Goal: Task Accomplishment & Management: Use online tool/utility

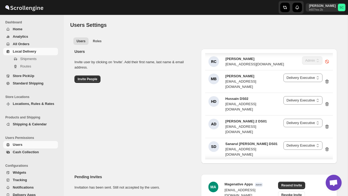
select select "637b767fbaab0276b10c91d5"
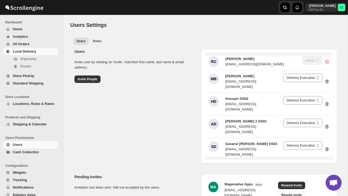
scroll to position [725, 0]
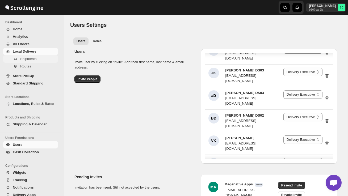
click at [31, 60] on span "Shipments" at bounding box center [28, 59] width 16 height 4
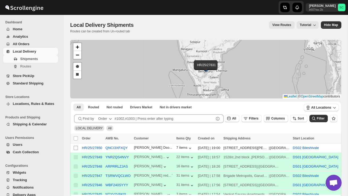
click at [75, 146] on input "Select shipment" at bounding box center [76, 148] width 4 height 4
checkbox input "true"
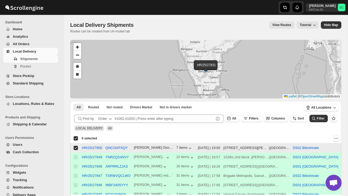
checkbox input "true"
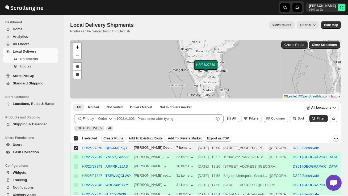
click at [116, 141] on span "Create Route" at bounding box center [114, 139] width 20 height 4
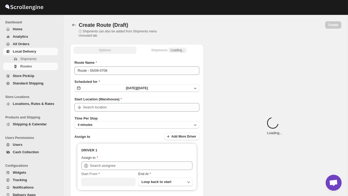
type input "DS02 Bileshivale"
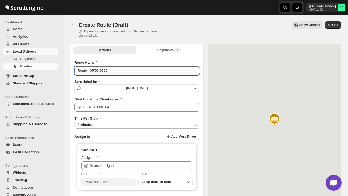
click at [115, 70] on input "Route - 05/09-0706" at bounding box center [137, 71] width 125 height 9
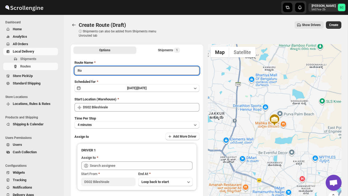
type input "R"
type input "Order no 27850"
click at [132, 124] on button "4 minutes" at bounding box center [137, 124] width 125 height 7
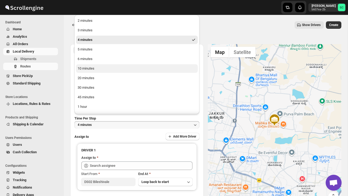
click at [108, 68] on button "10 minutes" at bounding box center [137, 68] width 122 height 9
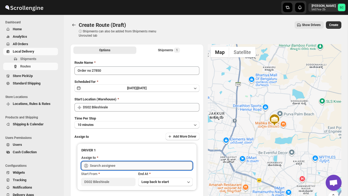
click at [105, 163] on input "text" at bounding box center [141, 166] width 103 height 9
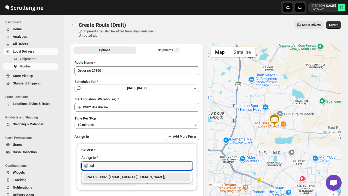
click at [109, 174] on div "RALTIK DS02 ([EMAIL_ADDRESS][DOMAIN_NAME])" at bounding box center [137, 177] width 107 height 9
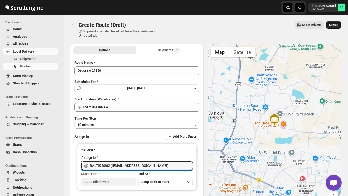
type input "RALTIK DS02 ([EMAIL_ADDRESS][DOMAIN_NAME])"
click at [335, 24] on span "Create" at bounding box center [334, 25] width 9 height 4
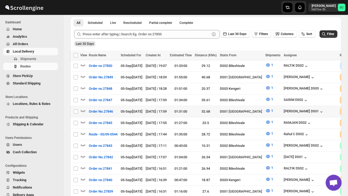
scroll to position [118, 0]
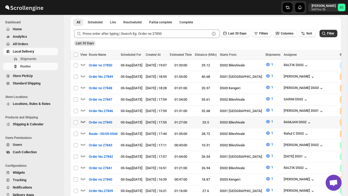
click at [85, 119] on icon "button" at bounding box center [82, 121] width 5 height 5
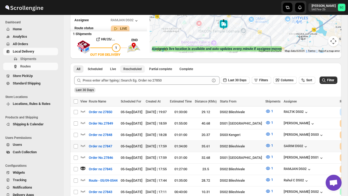
scroll to position [79, 0]
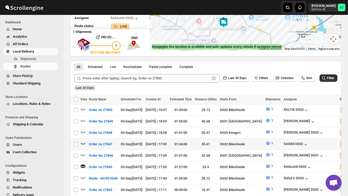
click at [83, 141] on icon "button" at bounding box center [82, 143] width 5 height 5
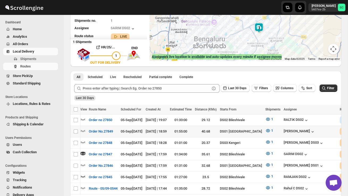
scroll to position [0, 0]
click at [82, 119] on icon "button" at bounding box center [82, 119] width 5 height 5
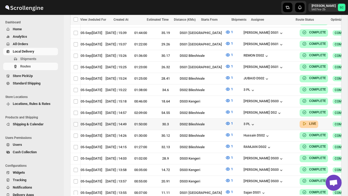
scroll to position [0, 77]
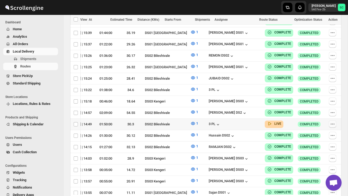
click at [333, 124] on icon "button" at bounding box center [333, 124] width 1 height 1
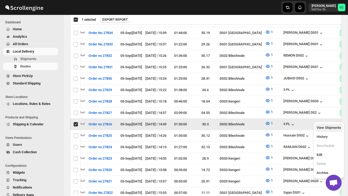
click at [335, 126] on span "View Shipments" at bounding box center [329, 128] width 24 height 4
checkbox input "false"
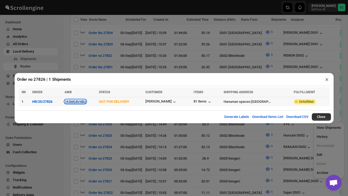
click at [77, 103] on button "1K5MG8V4BU" at bounding box center [76, 102] width 22 height 4
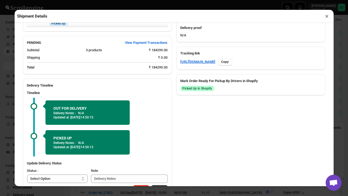
scroll to position [265, 0]
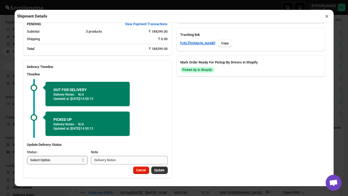
click at [67, 160] on select "Select Option PICKED UP OUT FOR DELIVERY RESCHEDULE DELIVERED CANCELLED" at bounding box center [57, 160] width 61 height 9
select select "DELIVERED"
click at [159, 169] on span "Update" at bounding box center [160, 171] width 10 height 4
select select
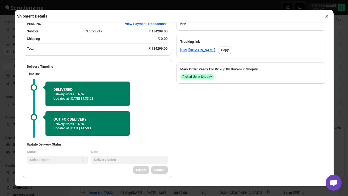
click at [326, 16] on button "×" at bounding box center [328, 16] width 8 height 7
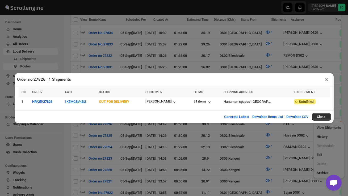
click at [327, 81] on button "×" at bounding box center [328, 79] width 8 height 7
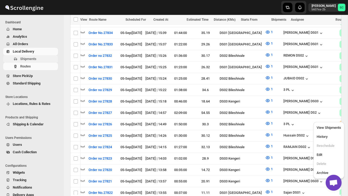
click at [38, 58] on span "Shipments" at bounding box center [38, 58] width 37 height 5
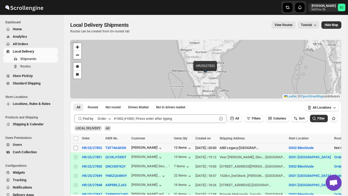
click at [77, 147] on input "Select shipment" at bounding box center [76, 148] width 4 height 4
checkbox input "true"
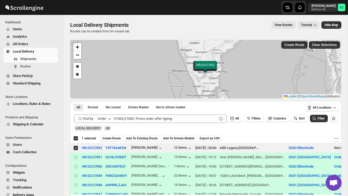
click at [120, 133] on div "Submit Find by Order All Filters Columns Sort Filter LOCAL DELIVERY All" at bounding box center [206, 123] width 272 height 21
click at [118, 139] on span "Create Route" at bounding box center [111, 139] width 18 height 4
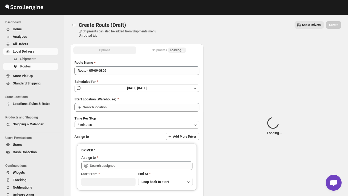
type input "DS02 Bileshivale"
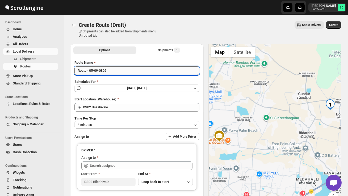
click at [118, 72] on input "Route - 05/09-0802" at bounding box center [137, 71] width 125 height 9
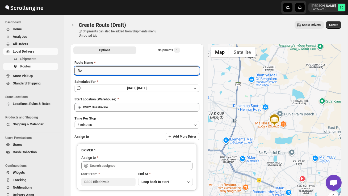
type input "R"
type input "Order no 27852"
click at [120, 122] on button "4 minutes" at bounding box center [137, 124] width 125 height 7
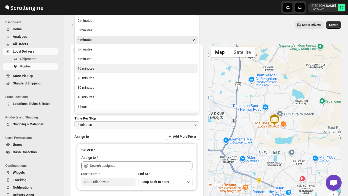
click at [102, 72] on button "10 minutes" at bounding box center [137, 68] width 122 height 9
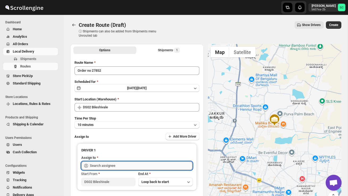
click at [116, 163] on input "text" at bounding box center [141, 166] width 103 height 9
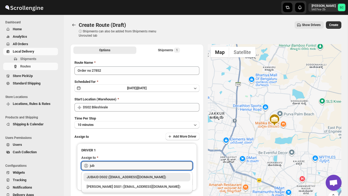
click at [134, 176] on div "JUBAID DS02 ([EMAIL_ADDRESS][DOMAIN_NAME])" at bounding box center [137, 177] width 101 height 5
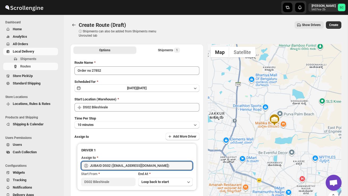
type input "JUBAID DS02 ([EMAIL_ADDRESS][DOMAIN_NAME])"
click at [331, 26] on span "Create" at bounding box center [334, 25] width 9 height 4
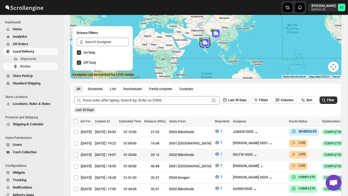
scroll to position [0, 72]
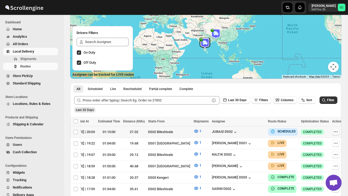
click at [338, 132] on icon "button" at bounding box center [336, 131] width 5 height 5
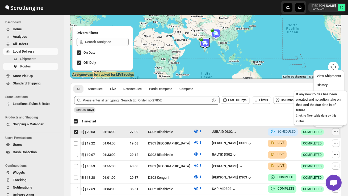
scroll to position [0, 0]
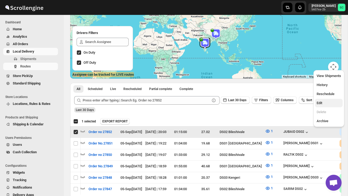
click at [326, 102] on span "Edit" at bounding box center [329, 103] width 24 height 5
checkbox input "false"
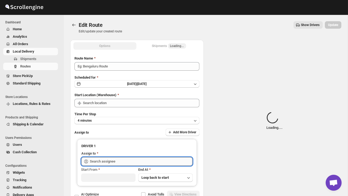
click at [162, 162] on input "text" at bounding box center [141, 162] width 103 height 9
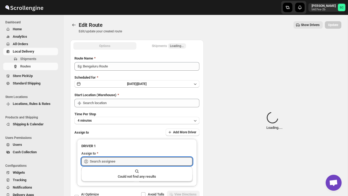
type input "Order no 27852"
type input "DS02 Bileshivale"
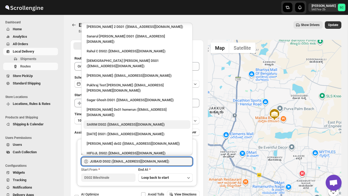
scroll to position [36, 0]
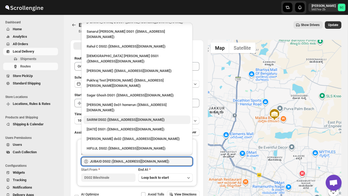
click at [128, 156] on div "3 PL ([EMAIL_ADDRESS][DOMAIN_NAME])" at bounding box center [137, 158] width 101 height 5
type input "3 PL ([EMAIL_ADDRESS][DOMAIN_NAME])"
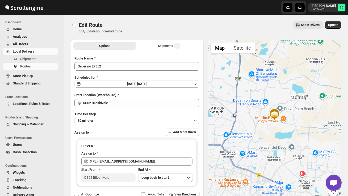
click at [333, 29] on div "Edit Route Edit/update your created route Show Drivers More actions Show Driver…" at bounding box center [206, 27] width 272 height 12
click at [333, 26] on span "Update" at bounding box center [334, 25] width 10 height 4
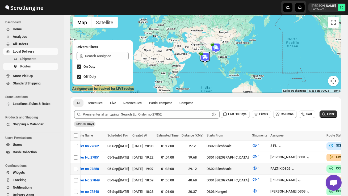
scroll to position [0, 13]
